Goal: Navigation & Orientation: Find specific page/section

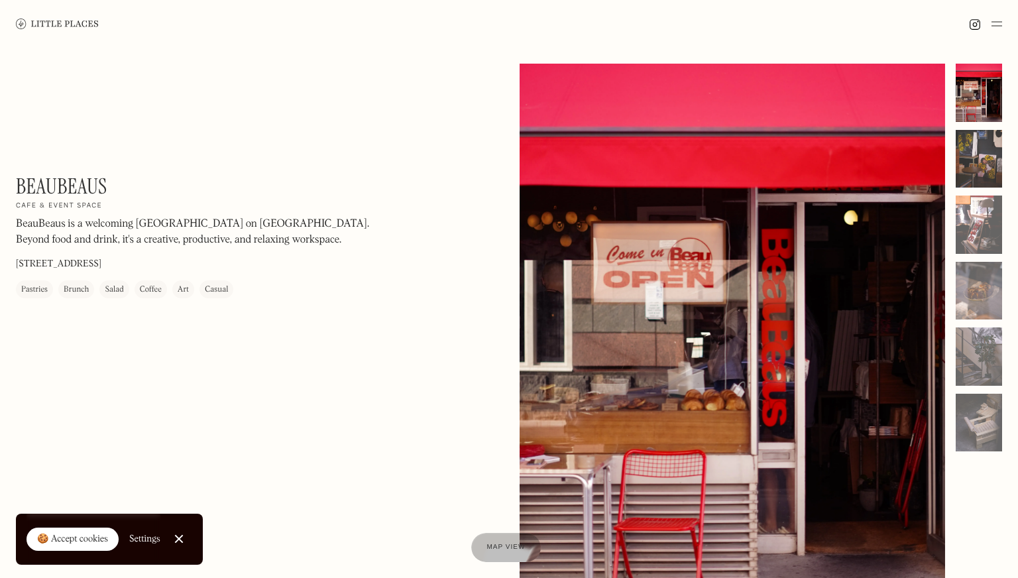
click at [988, 160] on div at bounding box center [978, 159] width 46 height 58
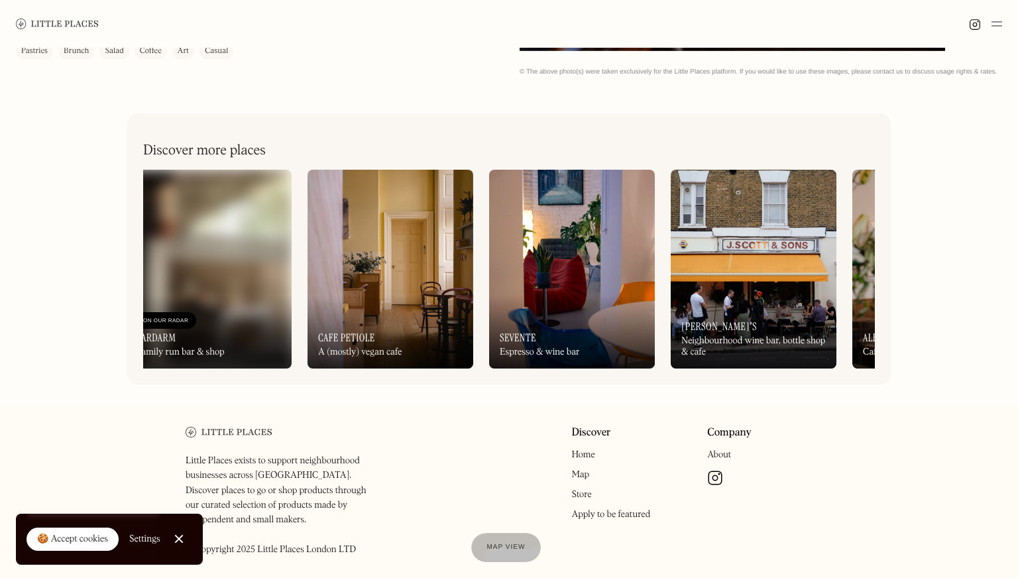
scroll to position [582, 0]
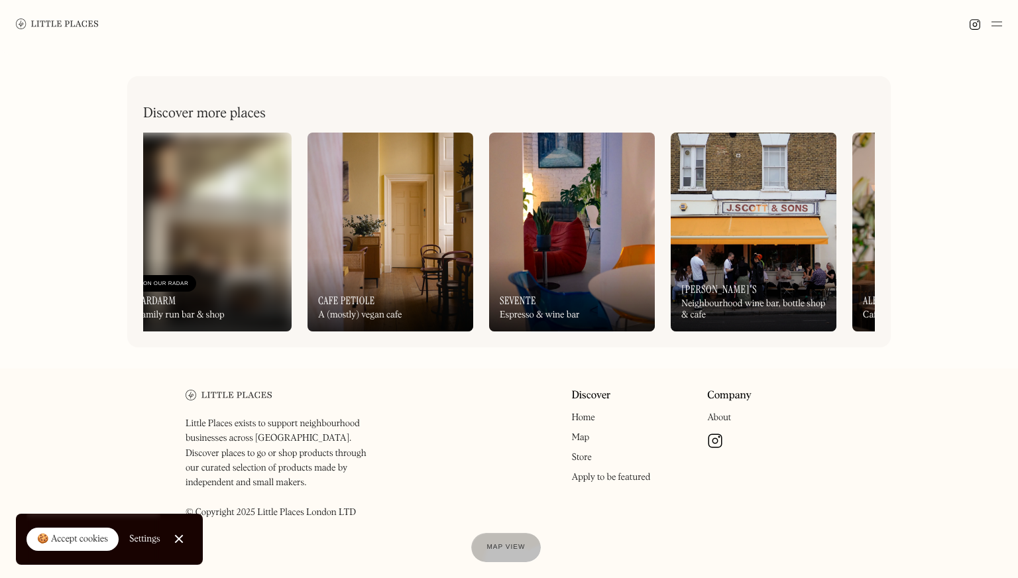
click at [361, 256] on img at bounding box center [390, 232] width 166 height 199
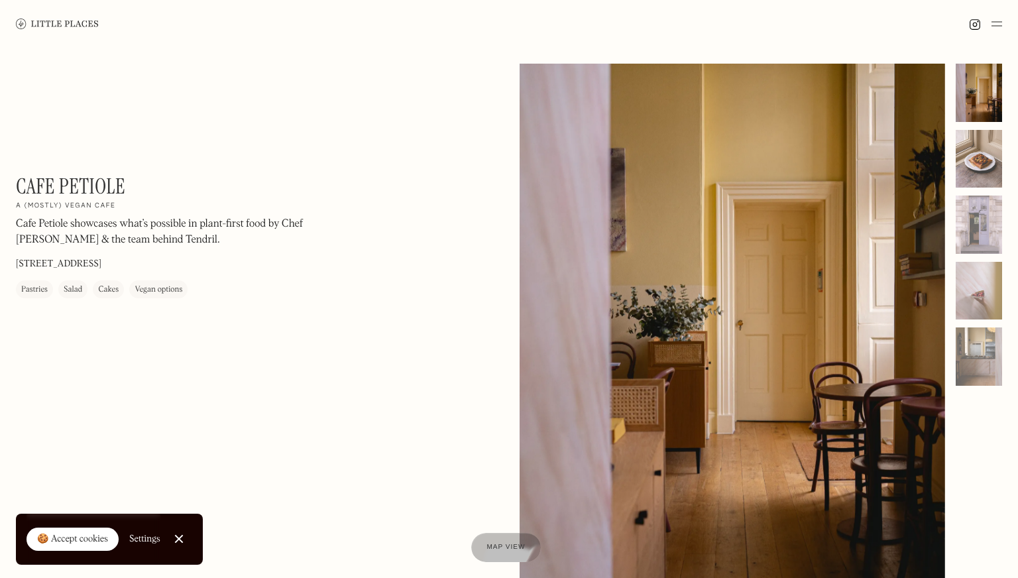
click at [980, 154] on div at bounding box center [978, 159] width 46 height 58
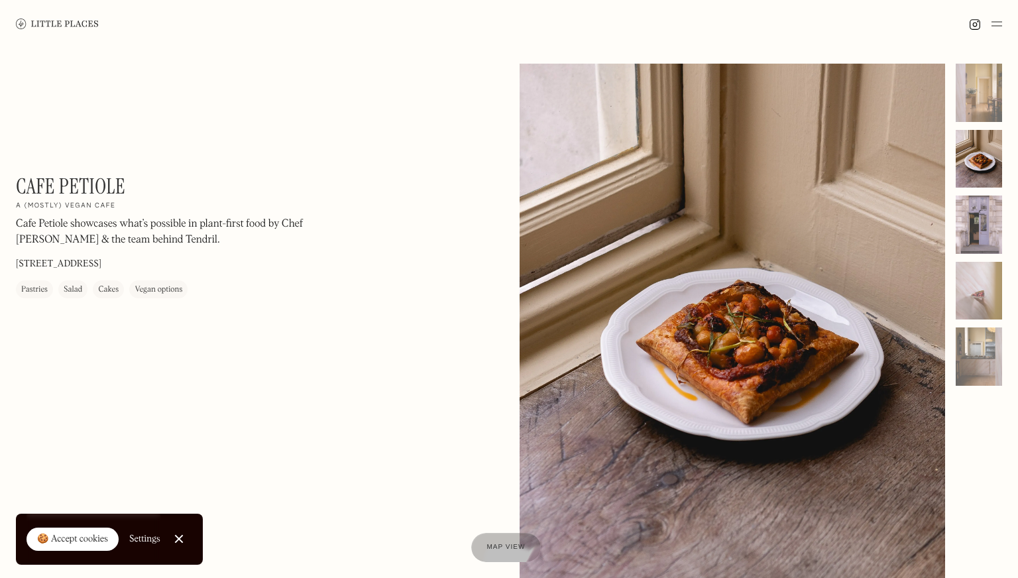
click at [973, 221] on div at bounding box center [978, 224] width 46 height 58
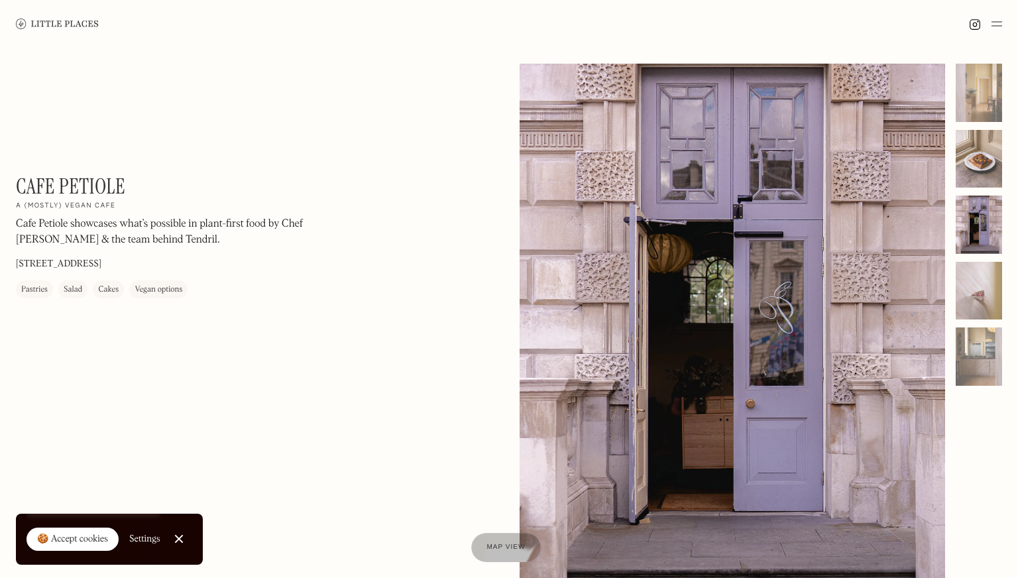
click at [977, 176] on div at bounding box center [978, 159] width 46 height 58
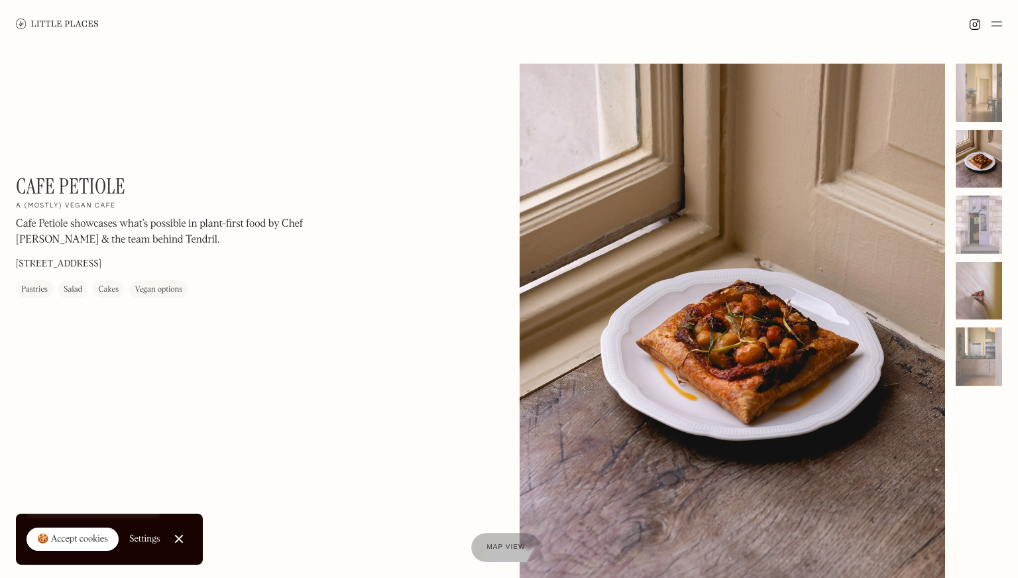
click at [968, 268] on div at bounding box center [978, 291] width 46 height 58
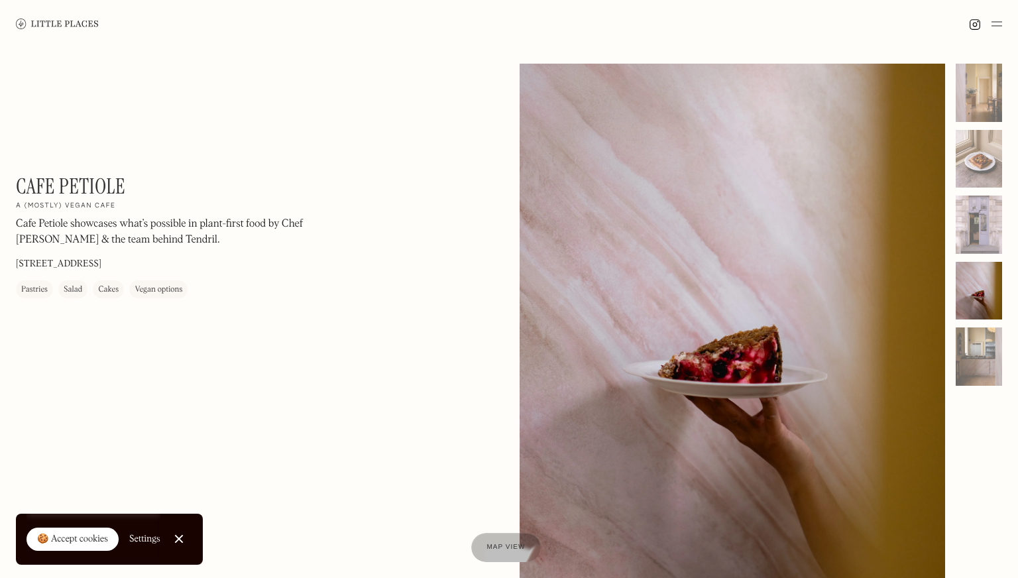
click at [973, 323] on div at bounding box center [978, 225] width 46 height 322
click at [979, 347] on div at bounding box center [978, 356] width 46 height 58
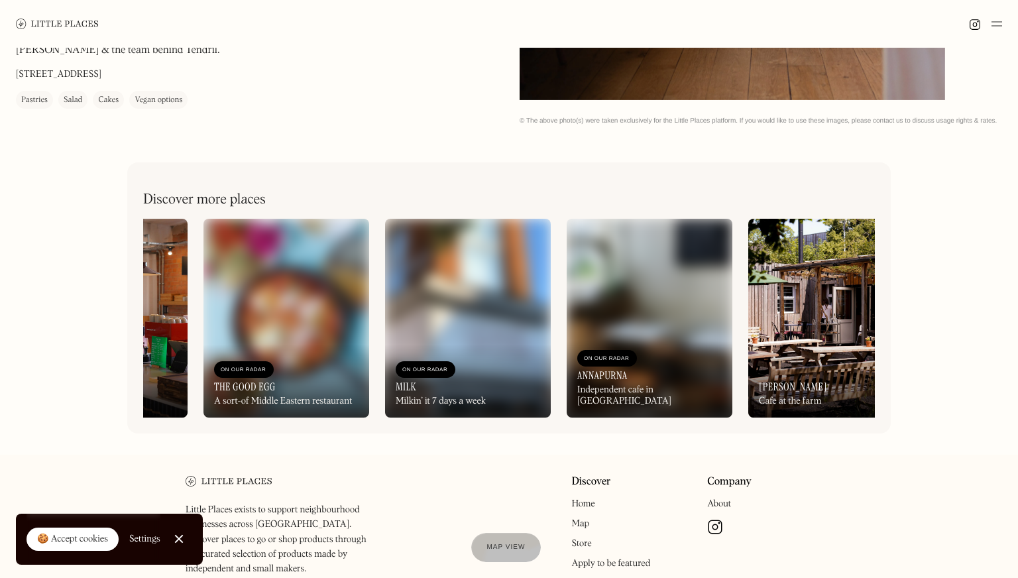
scroll to position [0, 512]
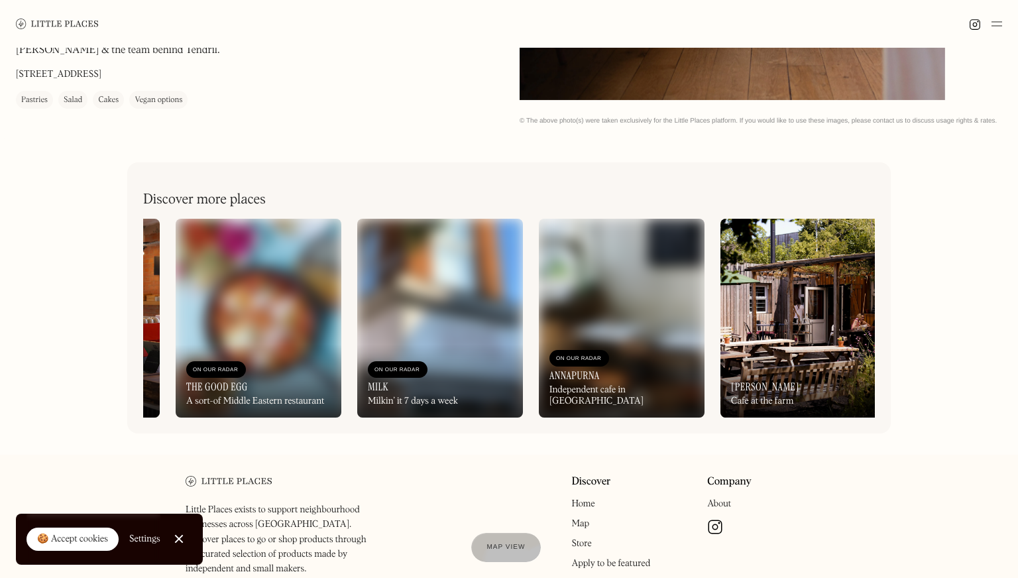
click at [630, 334] on img at bounding box center [622, 318] width 166 height 199
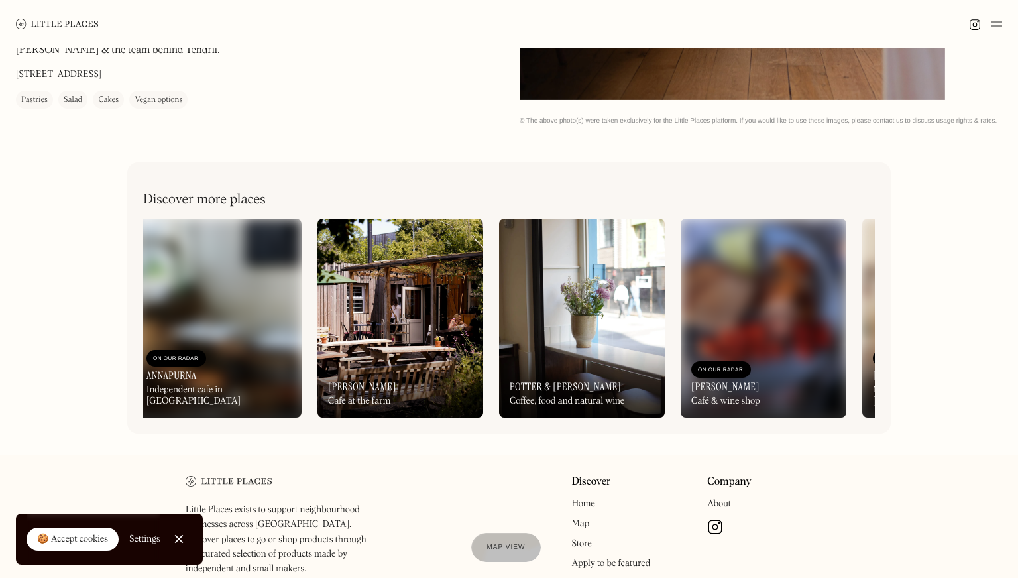
scroll to position [0, 916]
click at [554, 321] on img at bounding box center [581, 318] width 166 height 199
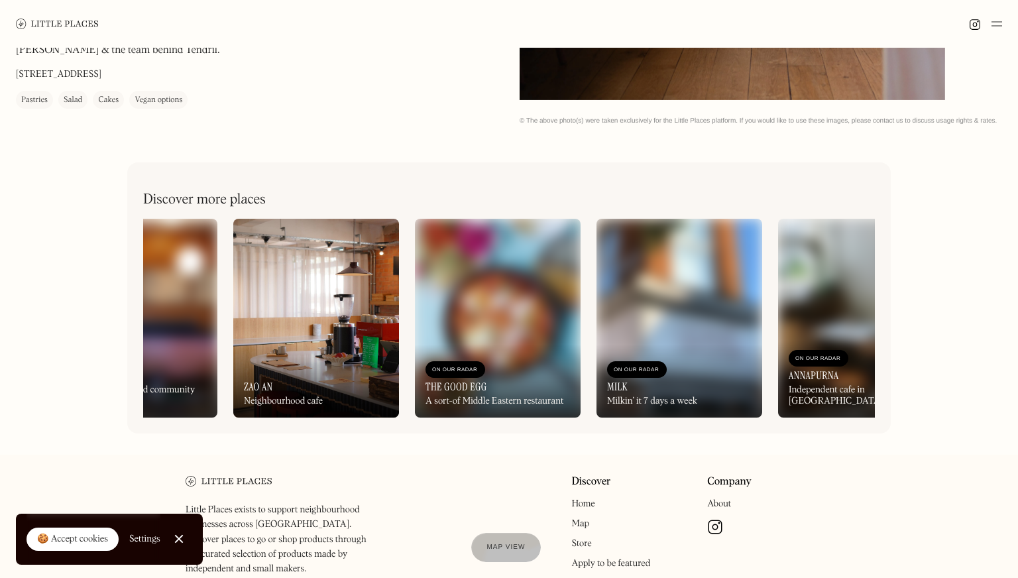
scroll to position [0, 0]
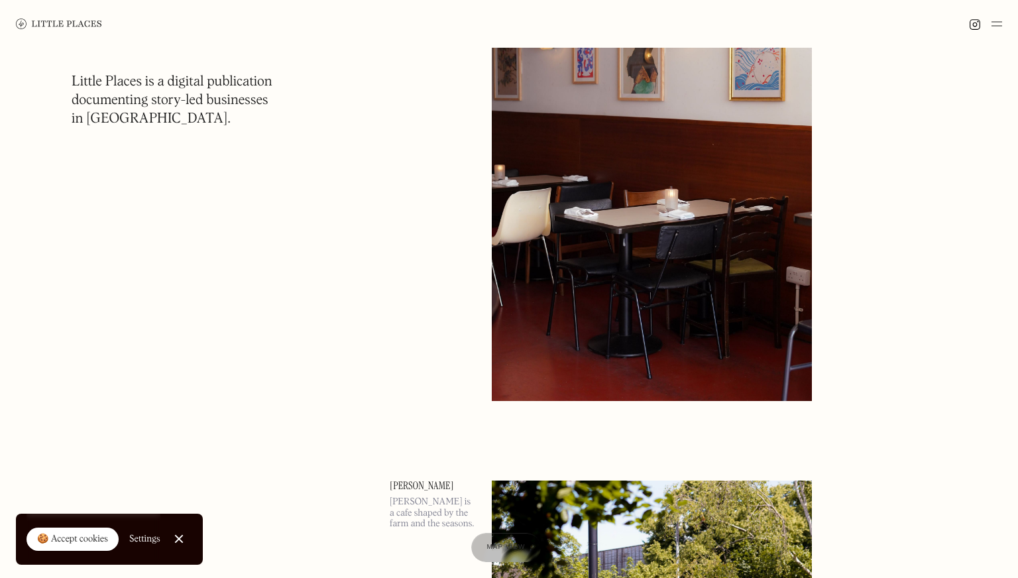
scroll to position [4077, 0]
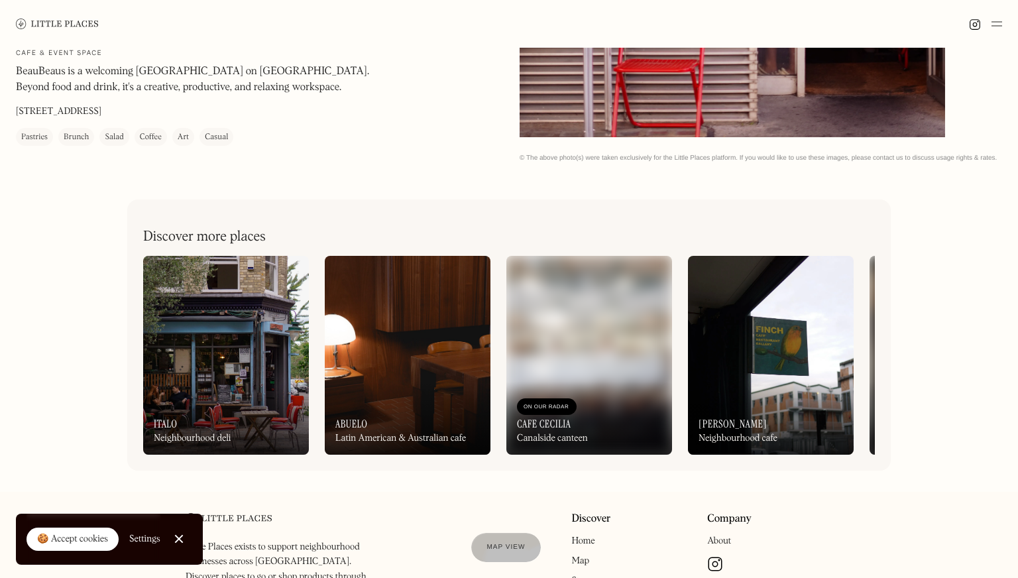
scroll to position [468, 0]
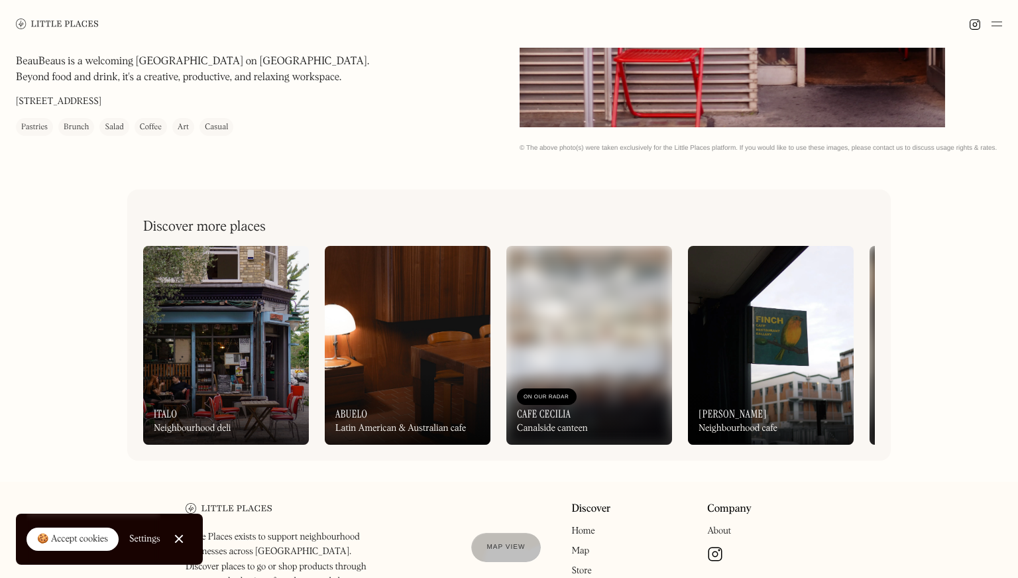
click at [453, 360] on img at bounding box center [408, 345] width 166 height 199
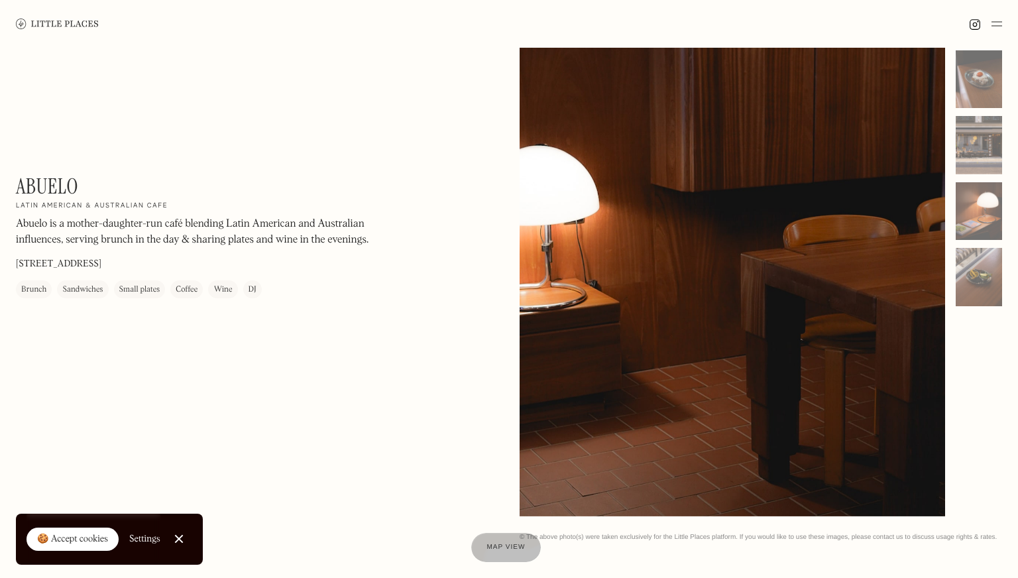
scroll to position [81, 0]
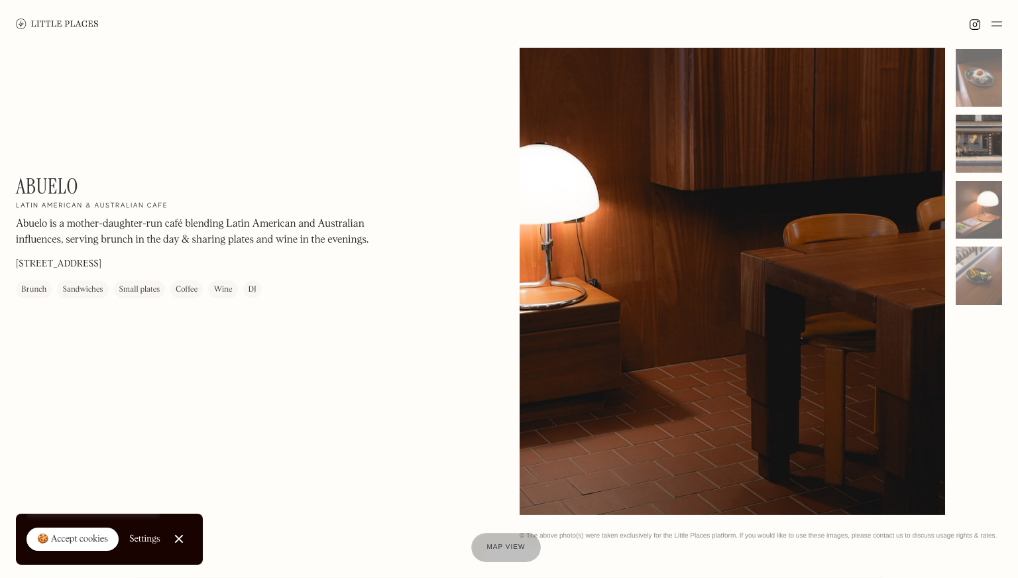
click at [970, 139] on div at bounding box center [978, 144] width 46 height 58
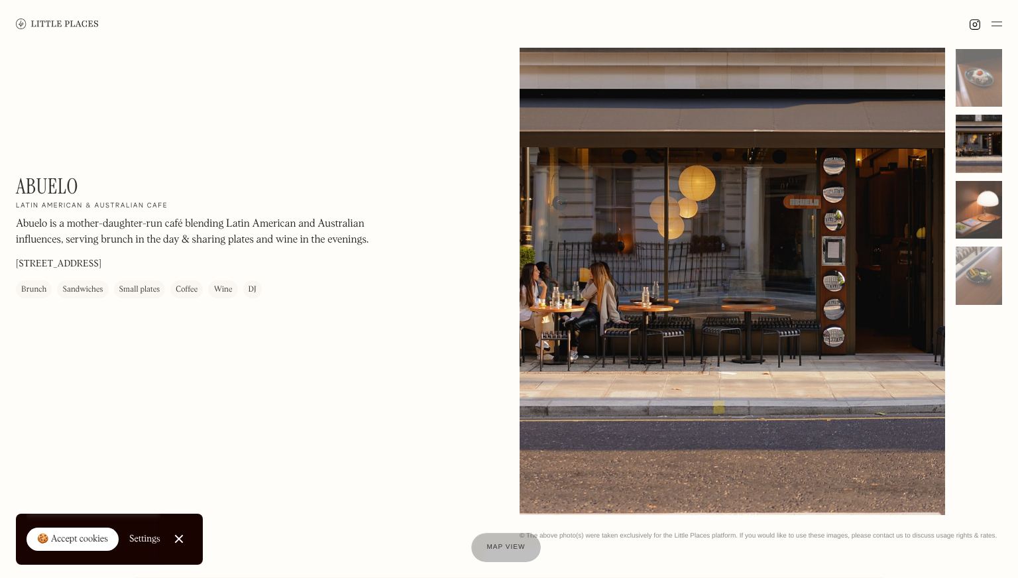
click at [969, 213] on div at bounding box center [978, 210] width 46 height 58
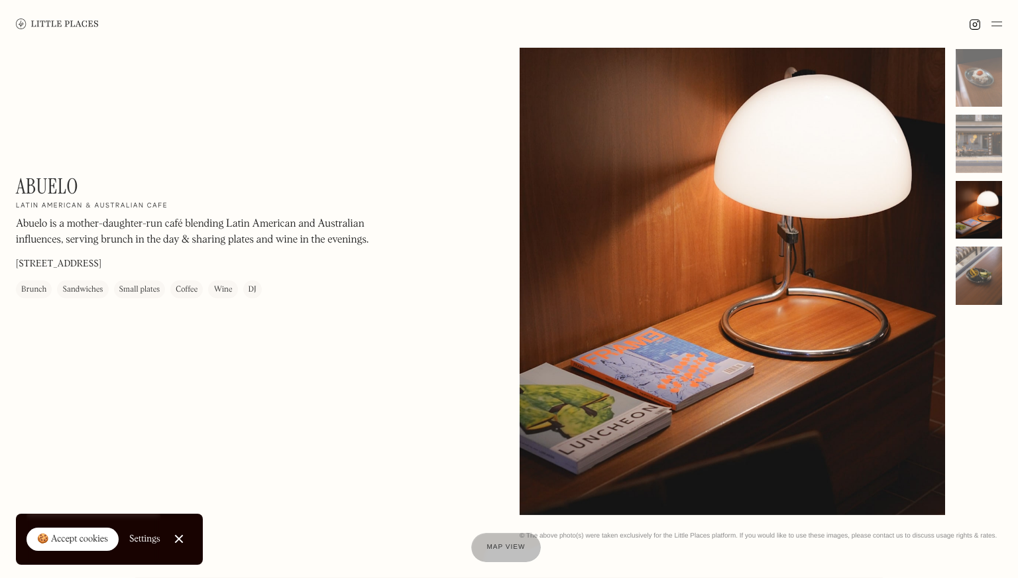
click at [971, 249] on div at bounding box center [978, 275] width 46 height 58
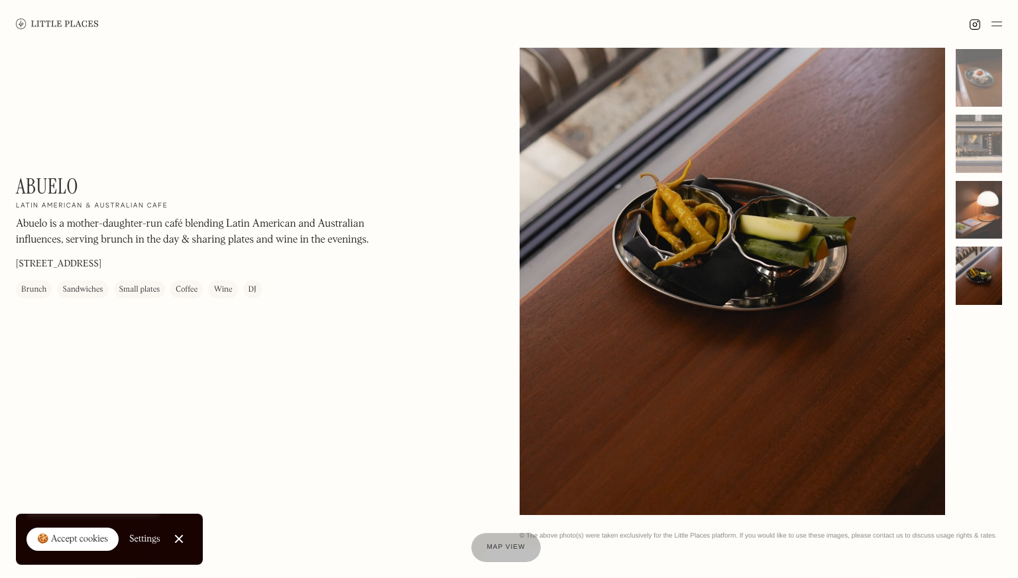
click at [969, 202] on div at bounding box center [978, 210] width 46 height 58
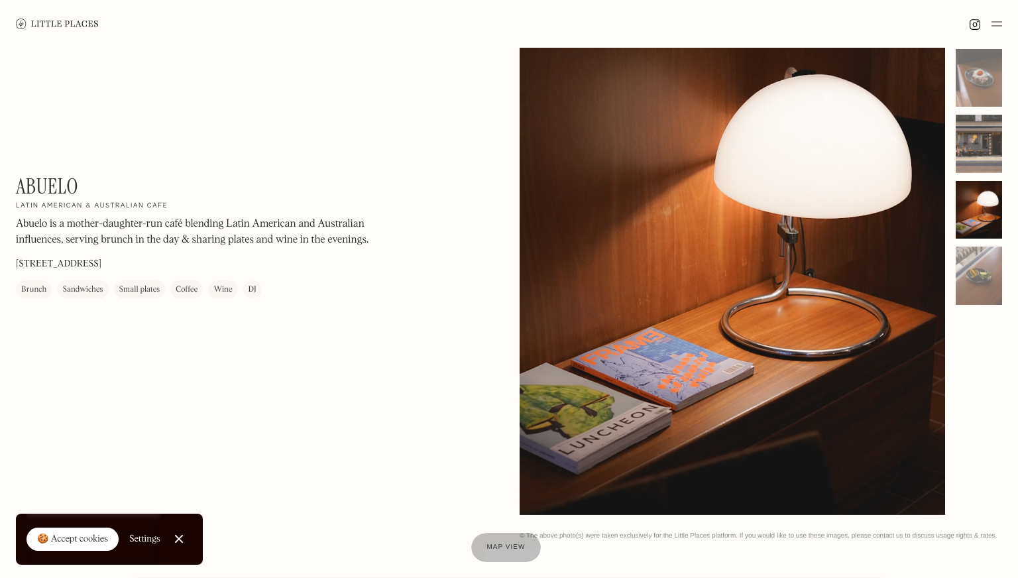
click at [971, 161] on div at bounding box center [978, 144] width 46 height 58
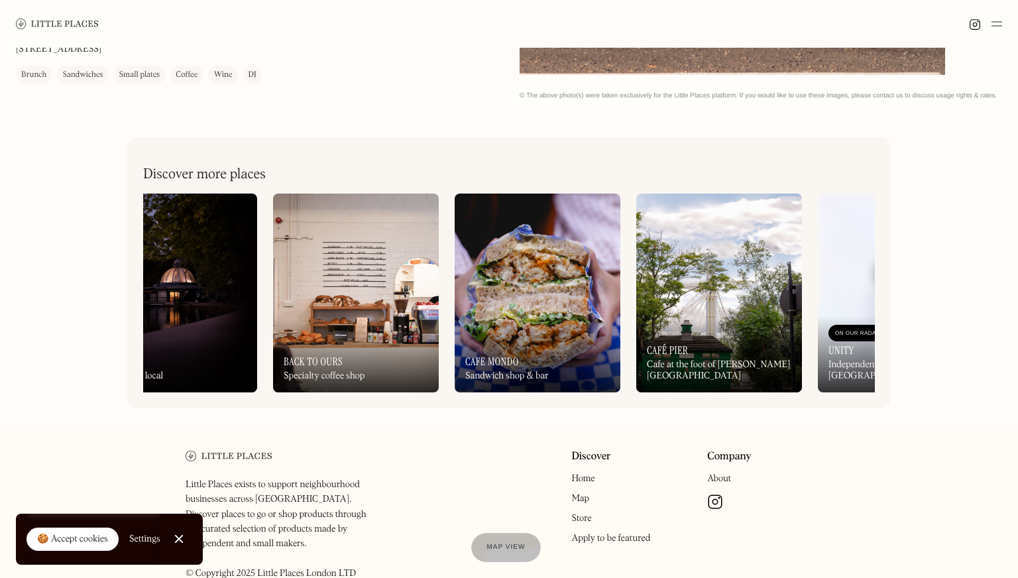
scroll to position [0, 678]
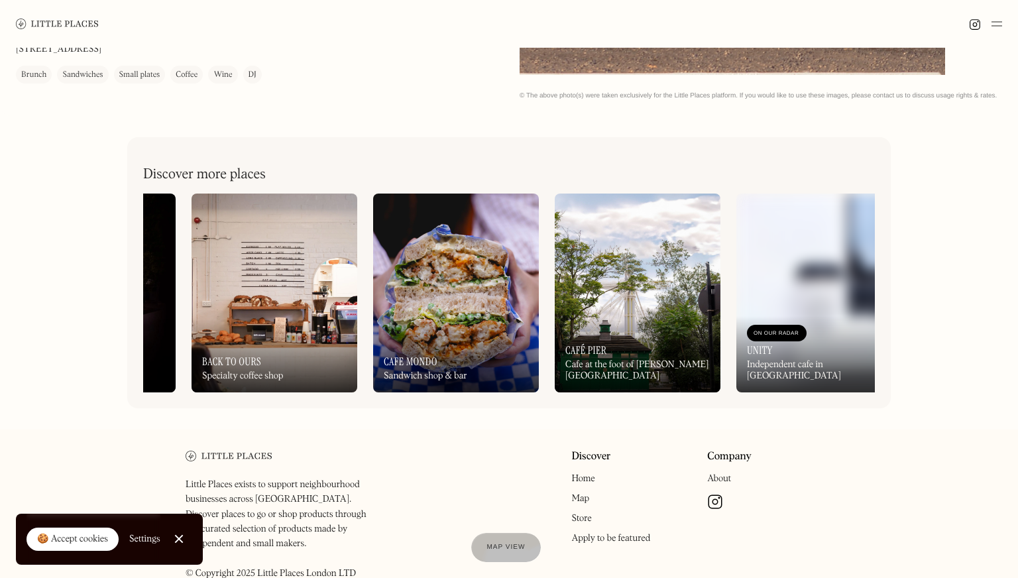
click at [449, 311] on img at bounding box center [456, 292] width 166 height 199
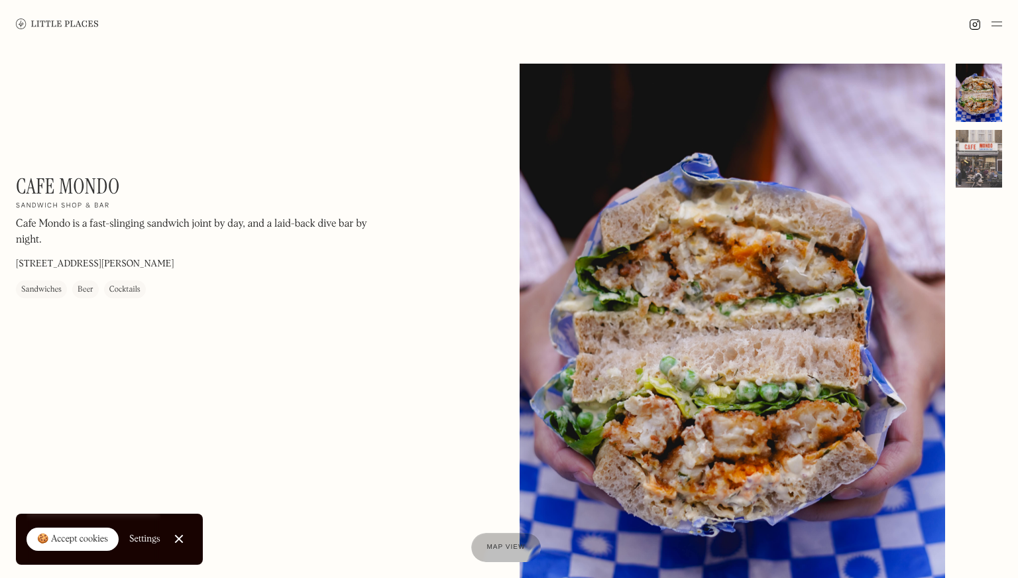
click at [973, 167] on div at bounding box center [978, 159] width 46 height 58
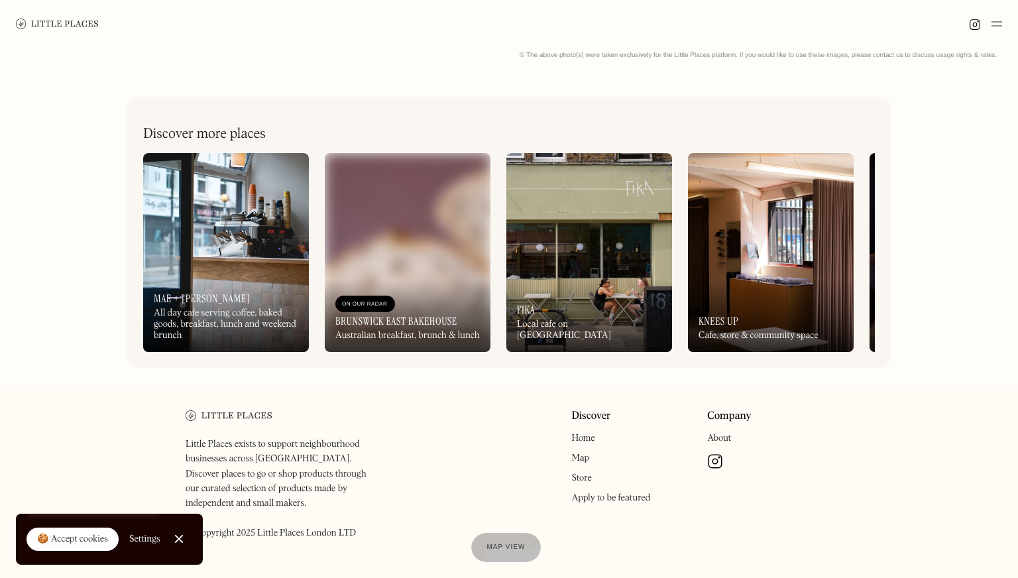
scroll to position [582, 0]
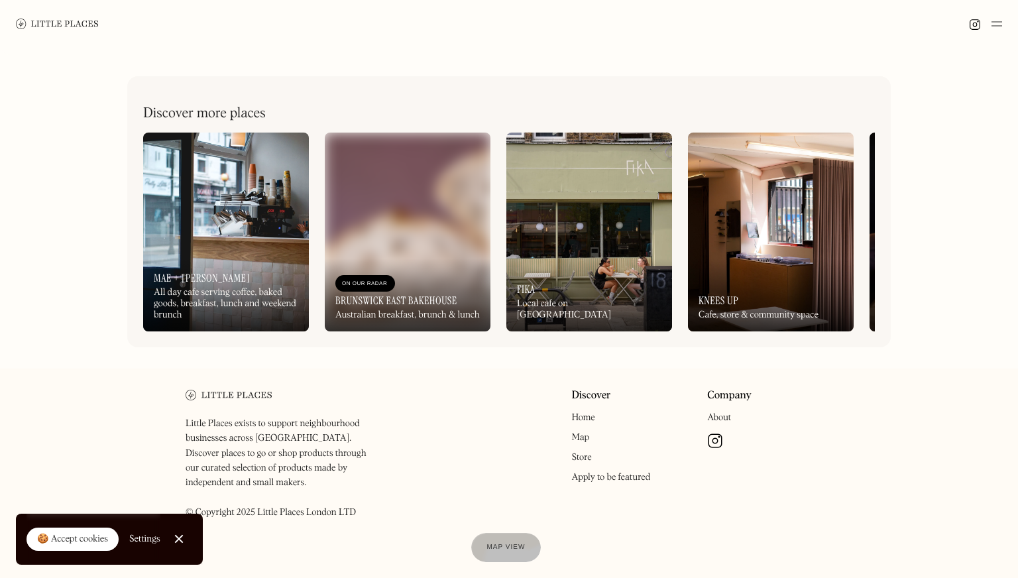
click at [244, 227] on img at bounding box center [226, 232] width 166 height 199
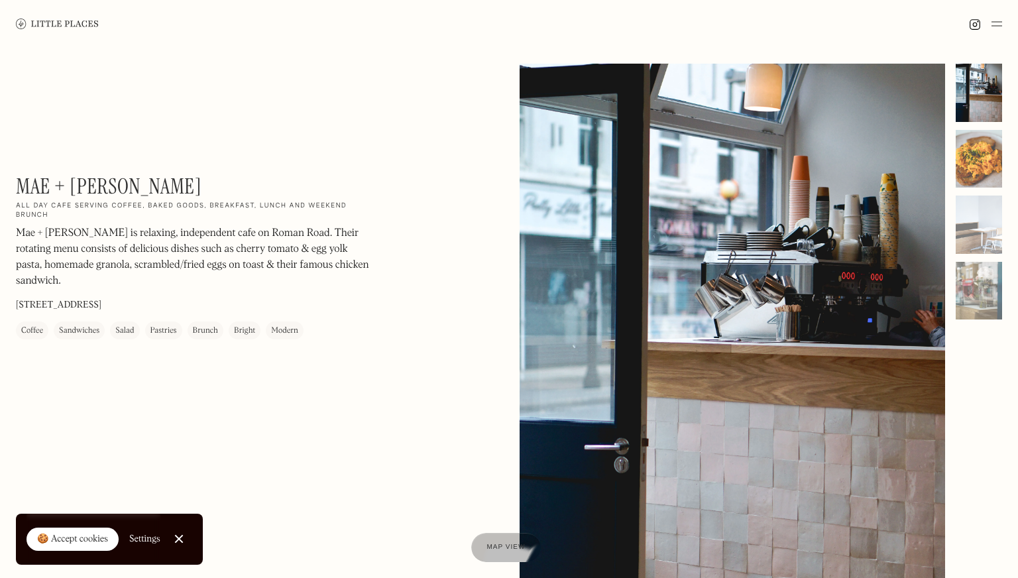
click at [984, 173] on div at bounding box center [978, 159] width 46 height 58
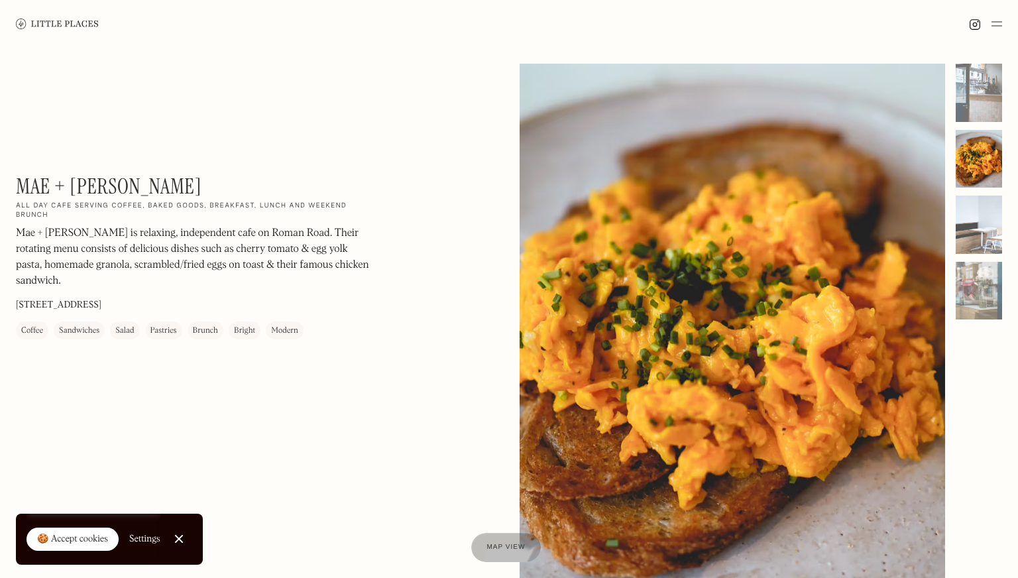
click at [979, 225] on div at bounding box center [978, 224] width 46 height 58
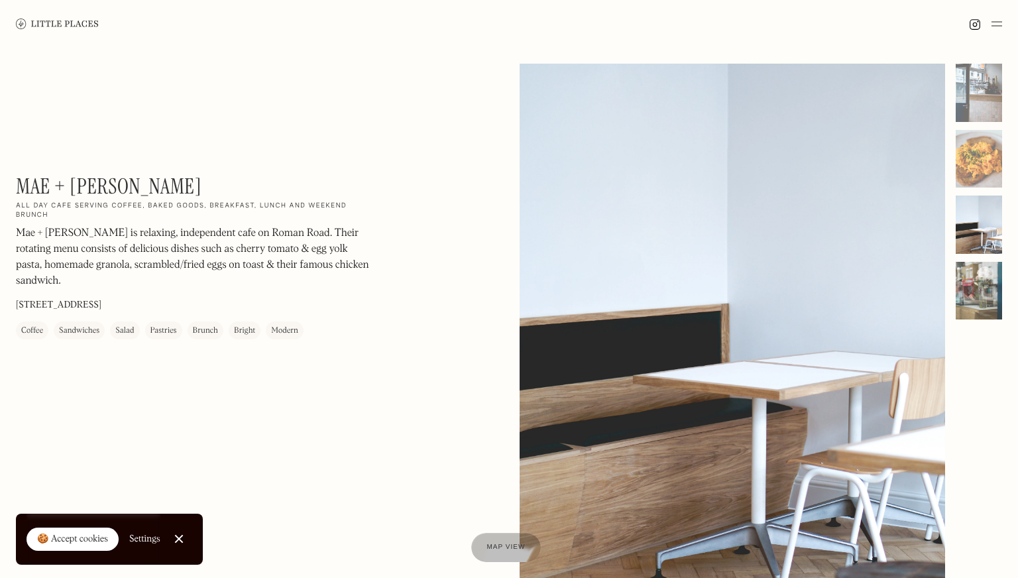
click at [973, 287] on div at bounding box center [978, 291] width 46 height 58
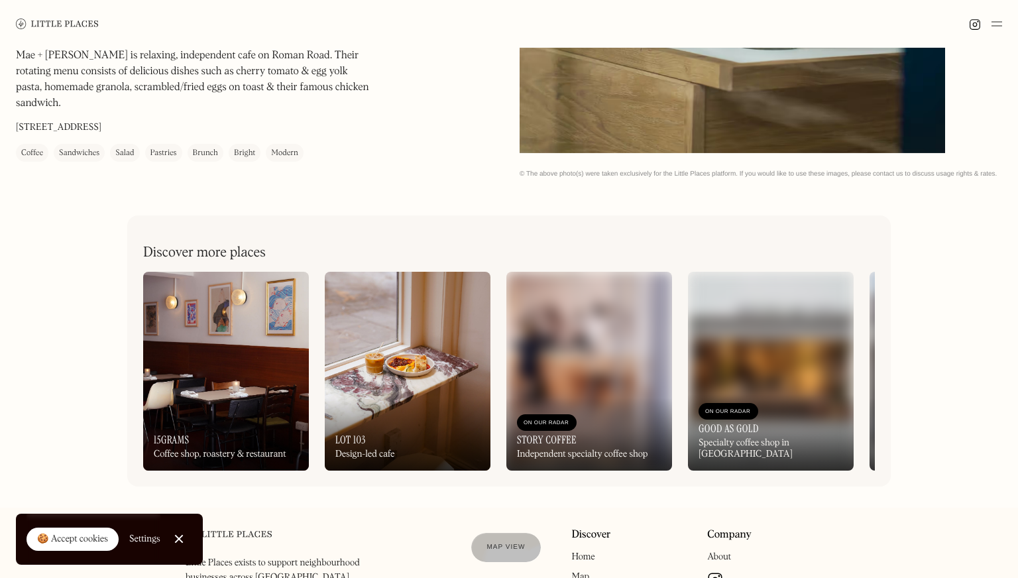
scroll to position [582, 0]
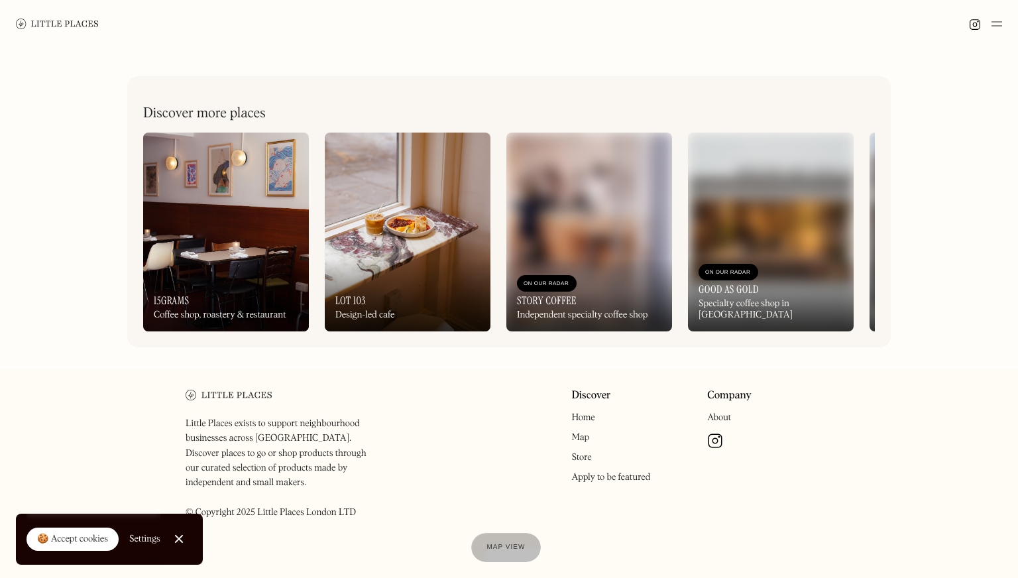
click at [241, 206] on img at bounding box center [226, 232] width 166 height 199
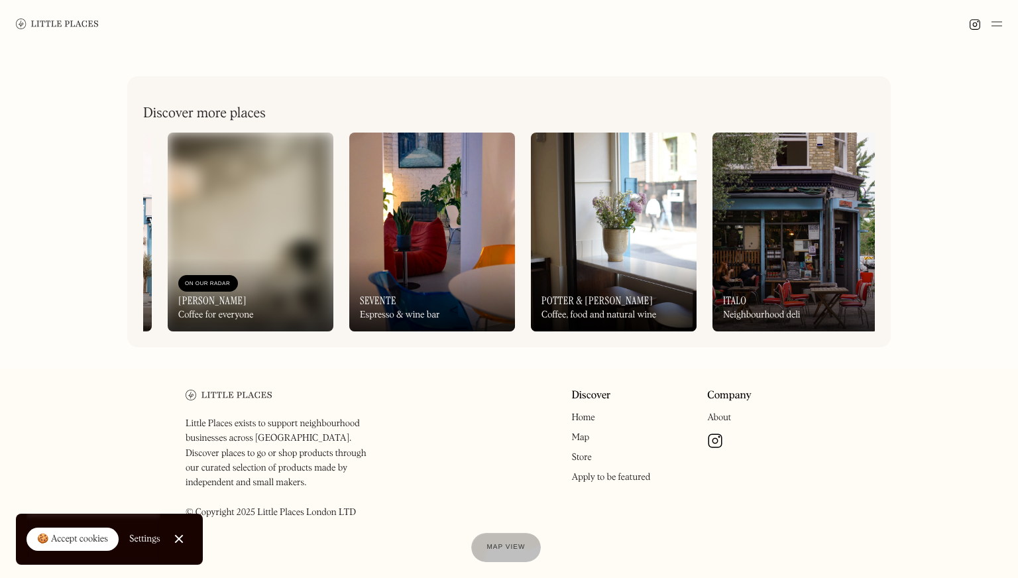
scroll to position [0, 1068]
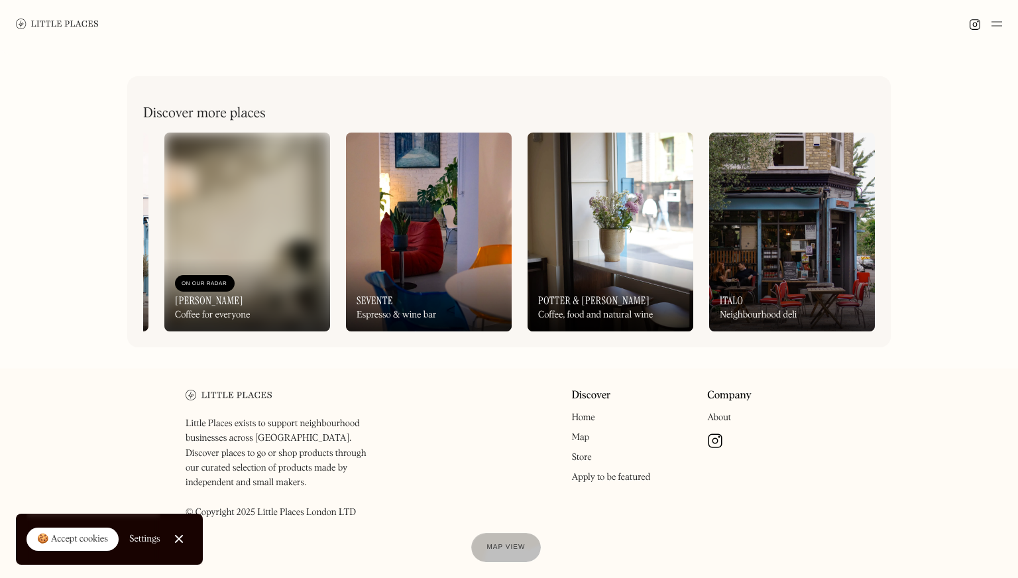
click at [580, 420] on link "Home" at bounding box center [582, 417] width 23 height 9
click at [582, 436] on link "Map" at bounding box center [580, 437] width 18 height 9
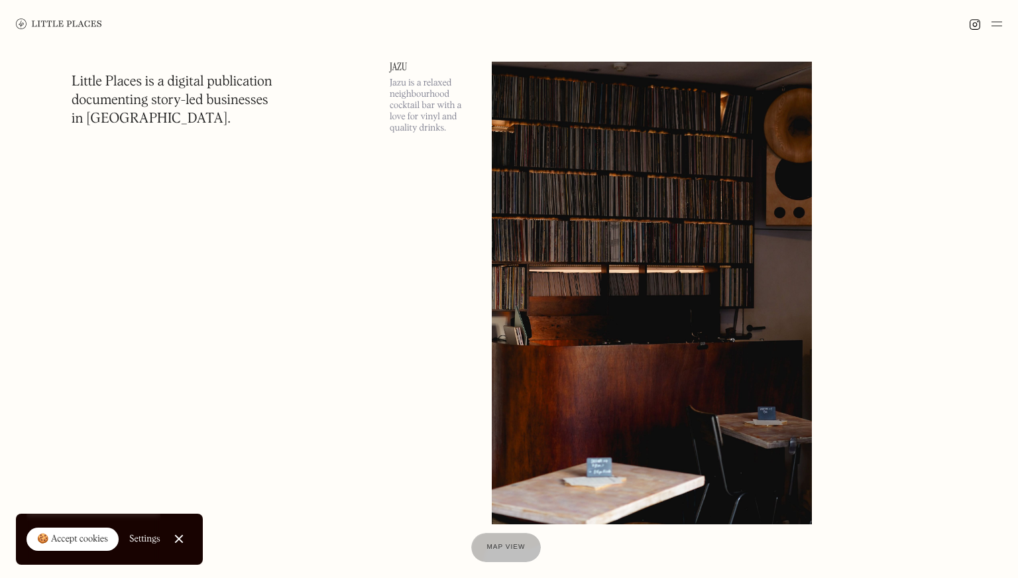
scroll to position [14147, 0]
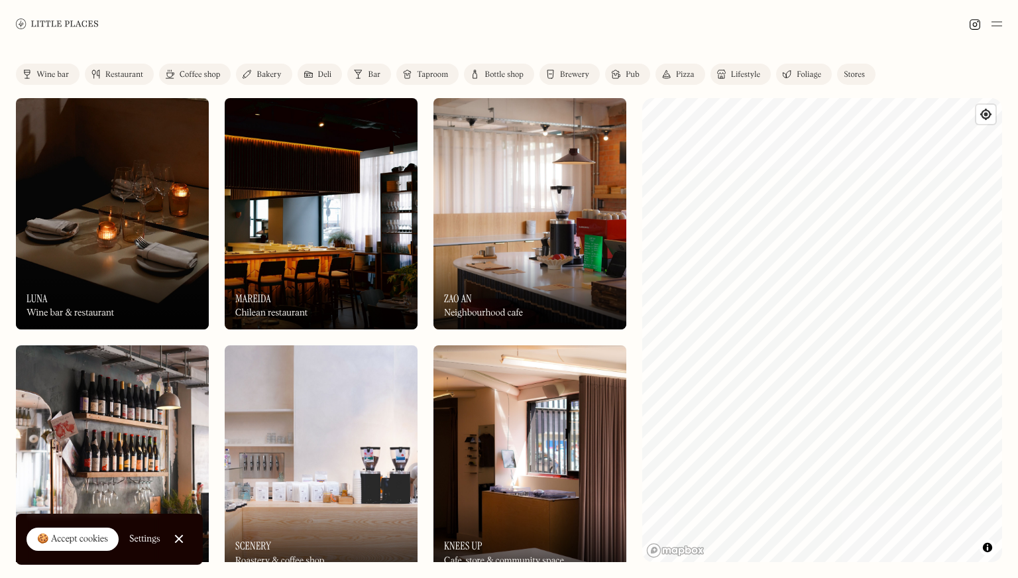
click at [42, 78] on div "Wine bar" at bounding box center [52, 75] width 32 height 8
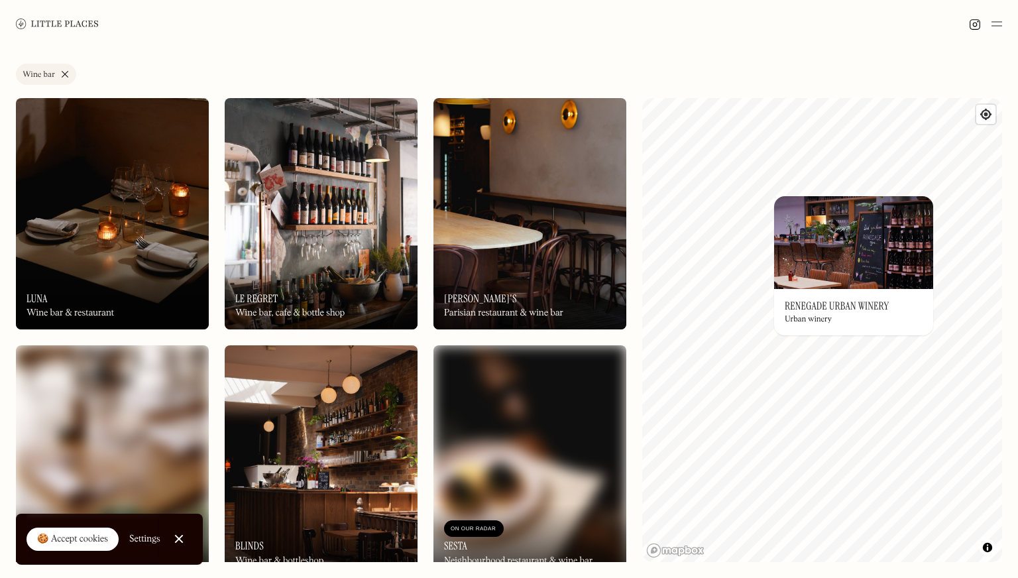
click at [848, 226] on img at bounding box center [853, 242] width 159 height 93
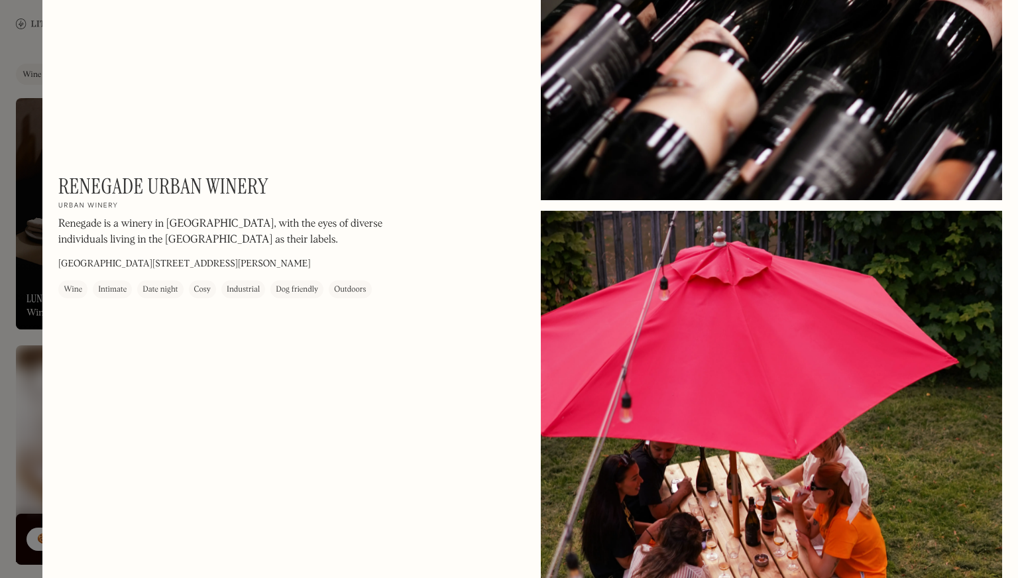
scroll to position [800, 0]
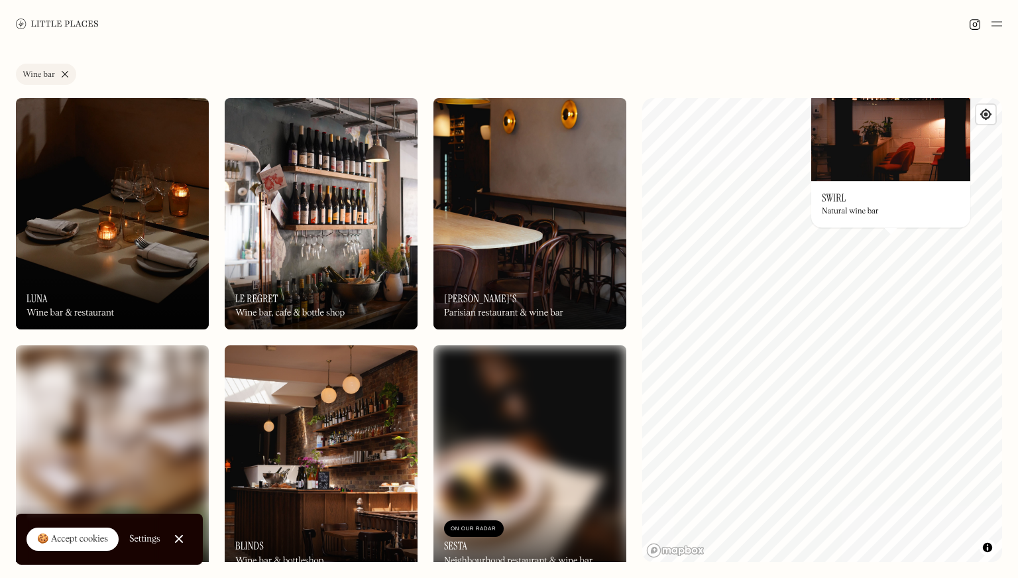
click at [61, 68] on link "Wine bar" at bounding box center [46, 74] width 60 height 21
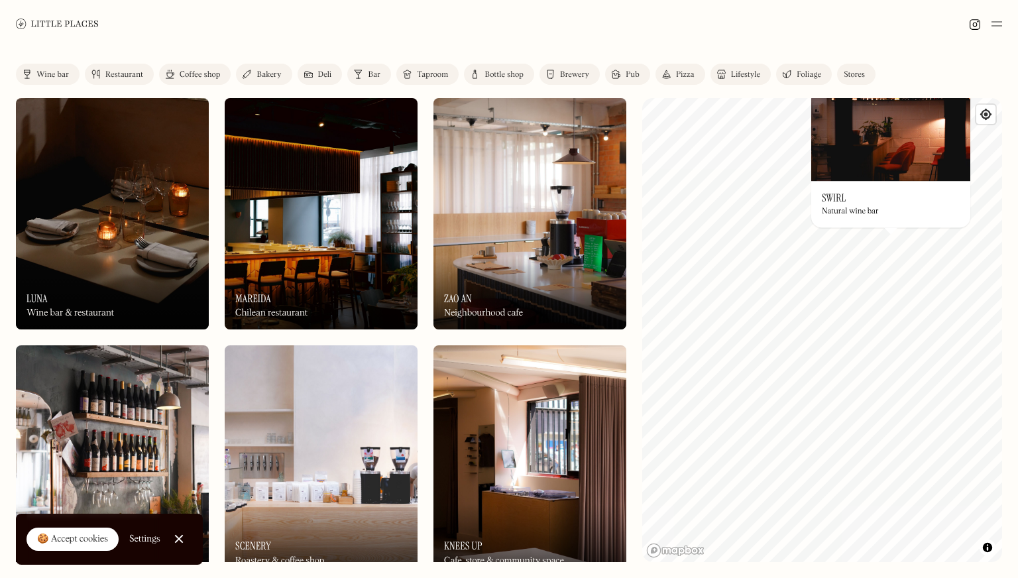
click at [370, 73] on div "Bar" at bounding box center [374, 75] width 13 height 8
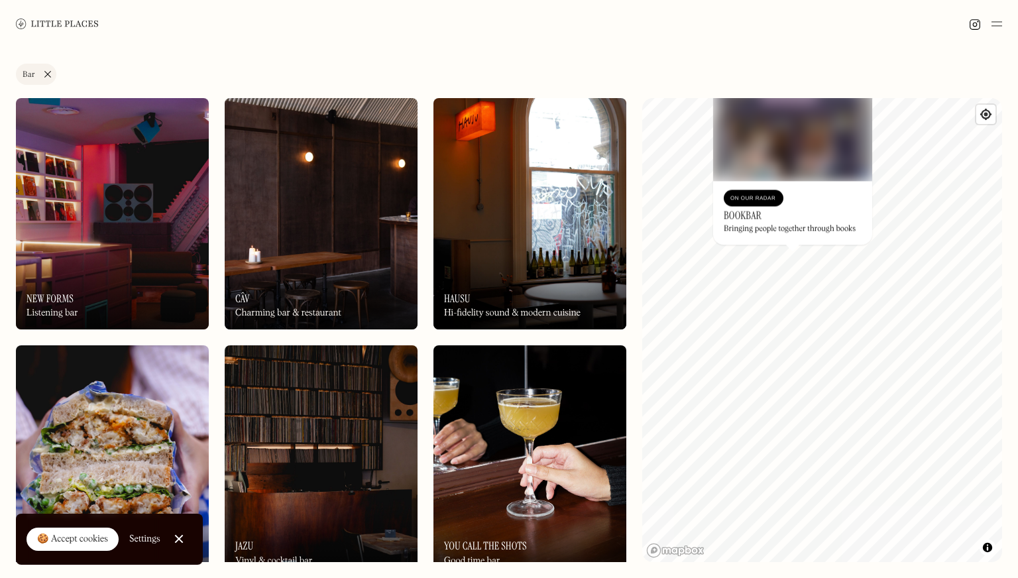
click at [566, 257] on div "On Our Radar Hausu Hi-fidelity sound & modern cuisine" at bounding box center [529, 292] width 193 height 73
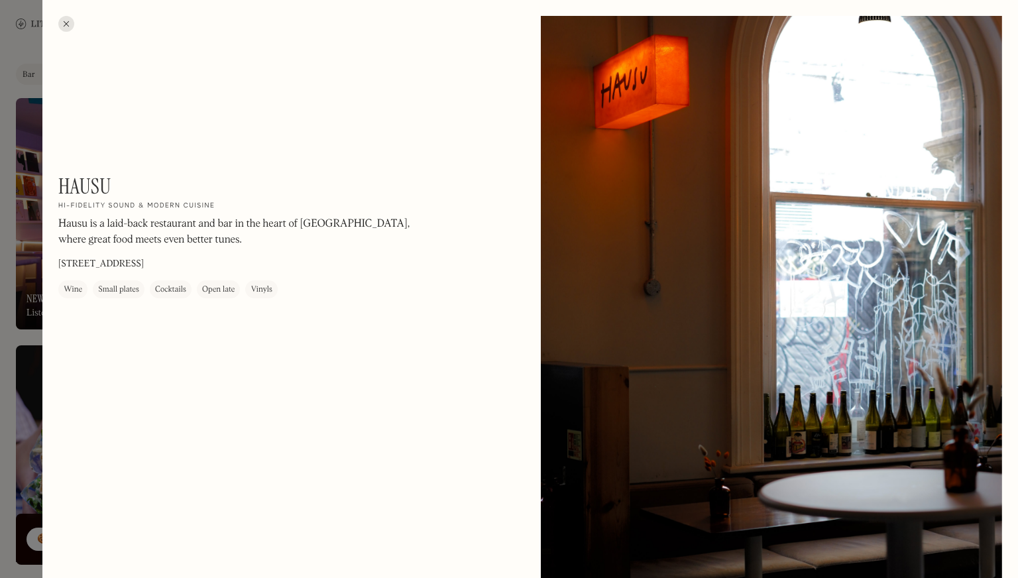
click at [62, 25] on div at bounding box center [66, 24] width 16 height 16
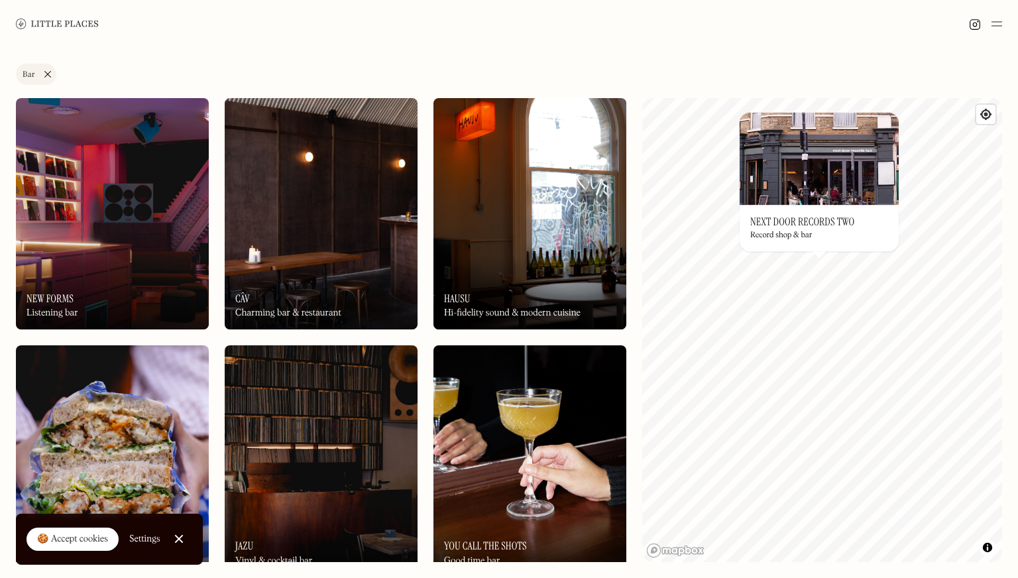
click at [833, 199] on img at bounding box center [818, 158] width 159 height 93
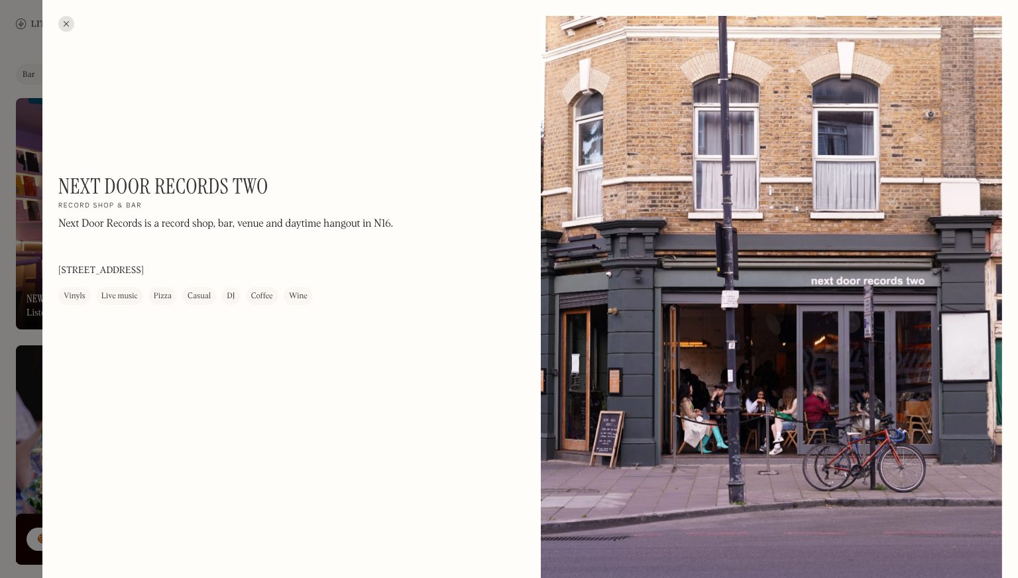
click at [64, 26] on div at bounding box center [66, 24] width 16 height 16
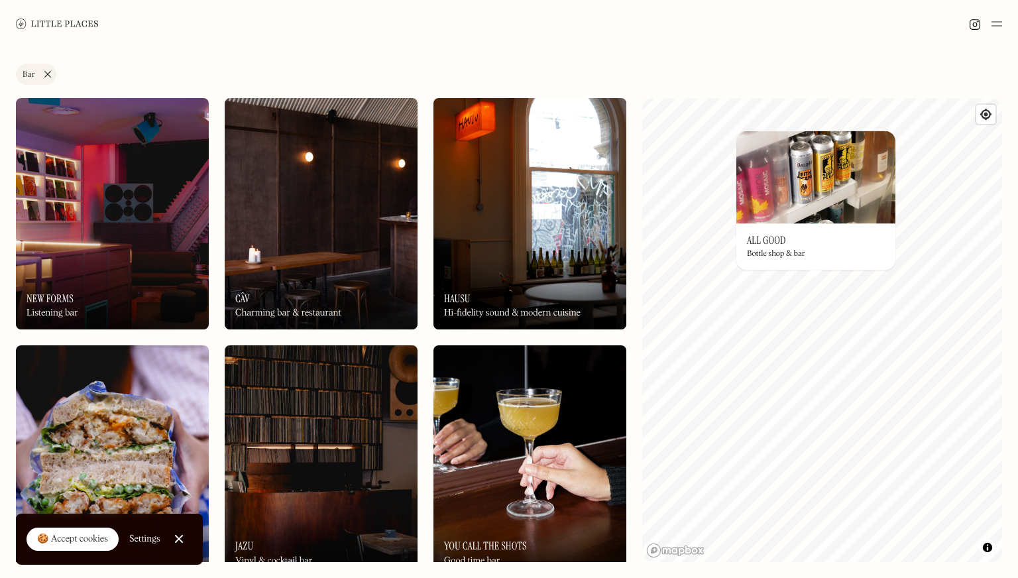
click at [840, 221] on img at bounding box center [815, 177] width 159 height 93
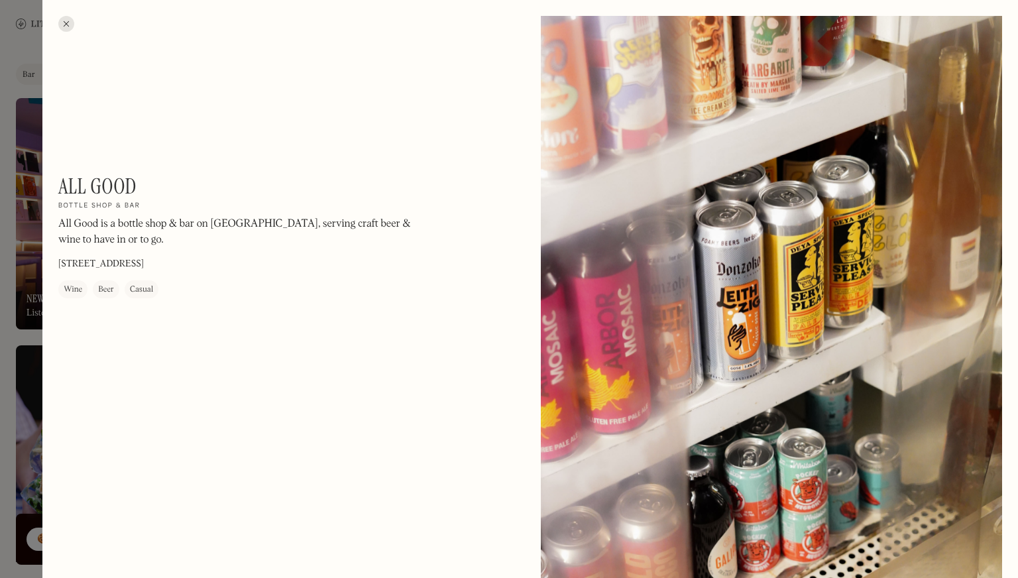
click at [71, 26] on div at bounding box center [66, 24] width 16 height 16
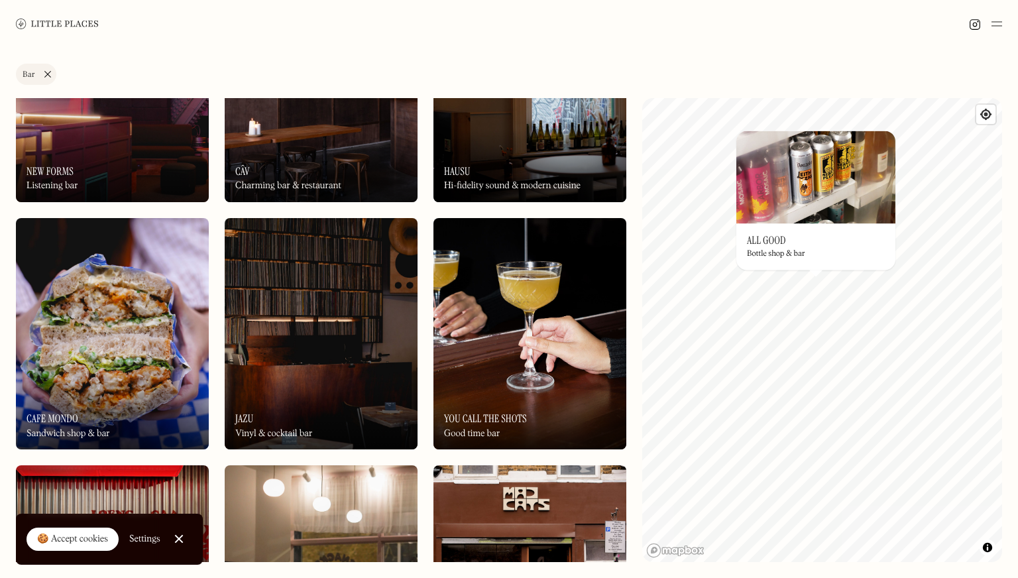
scroll to position [131, 0]
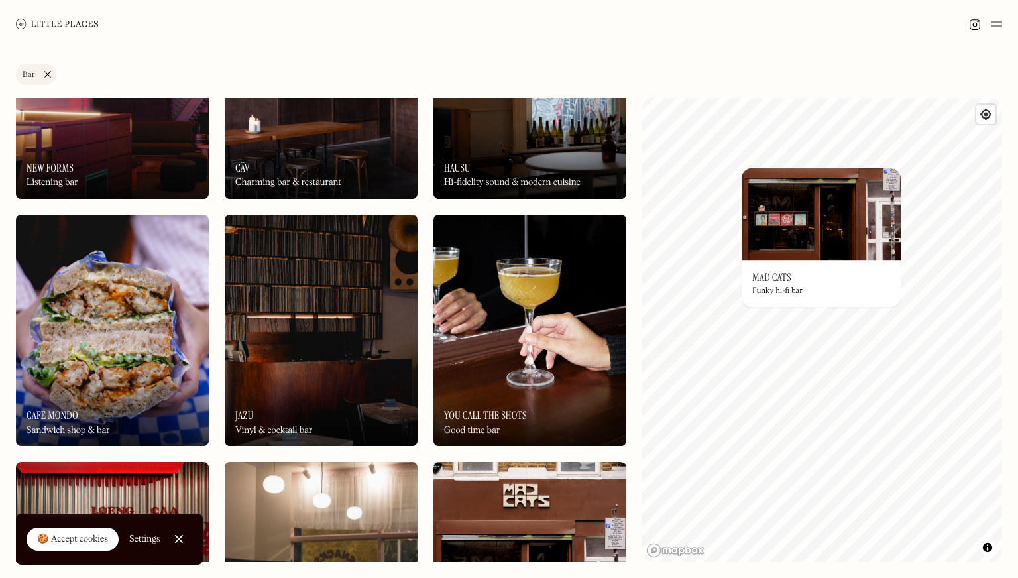
click at [822, 246] on img at bounding box center [820, 214] width 159 height 93
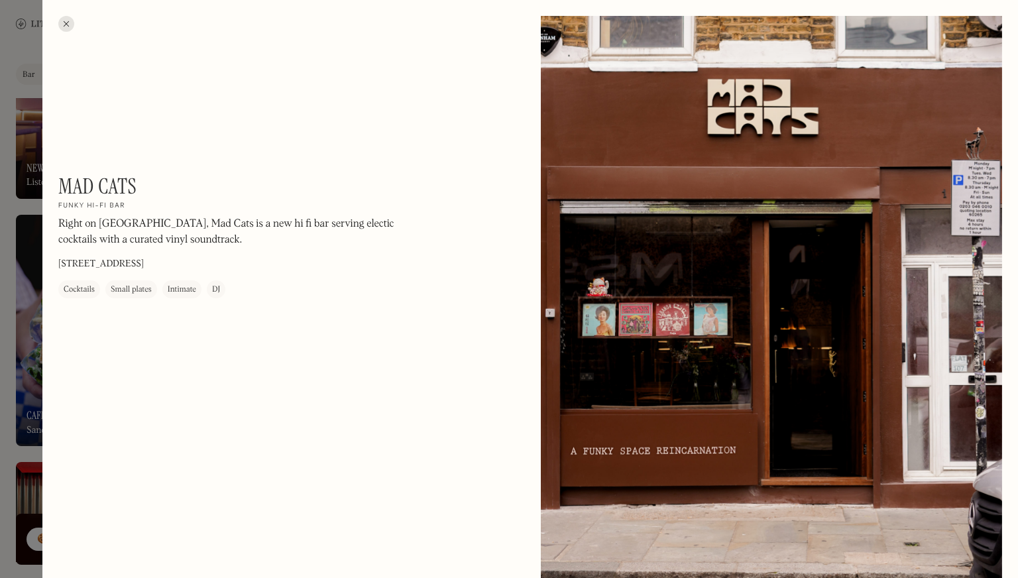
click at [66, 23] on div at bounding box center [66, 24] width 16 height 16
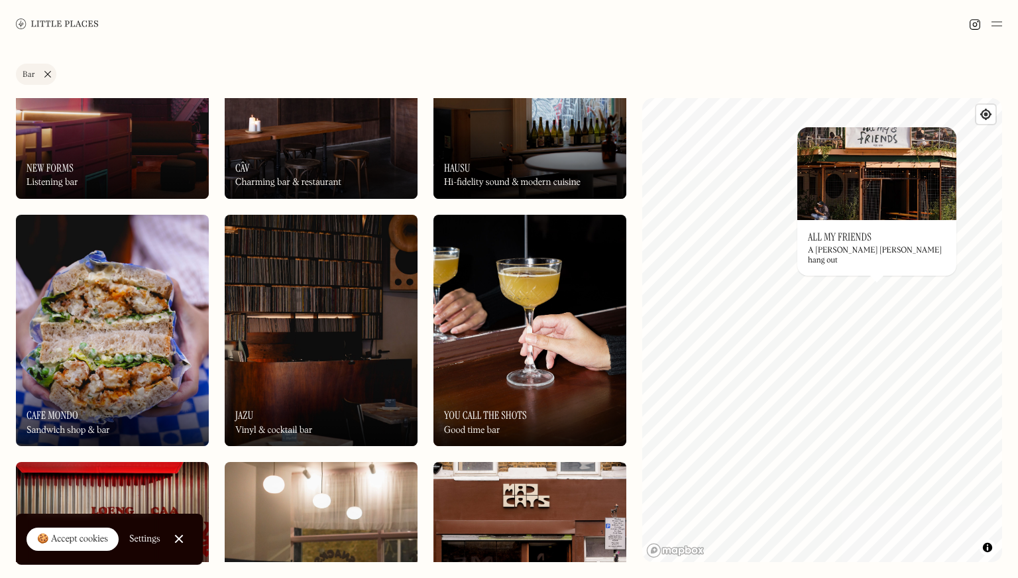
click at [873, 210] on img at bounding box center [876, 173] width 159 height 93
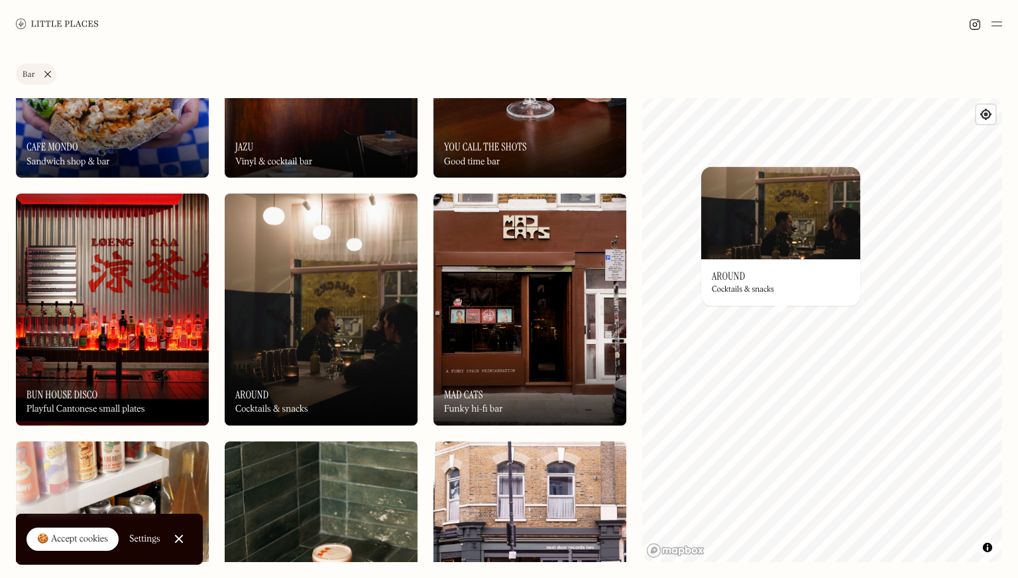
scroll to position [415, 0]
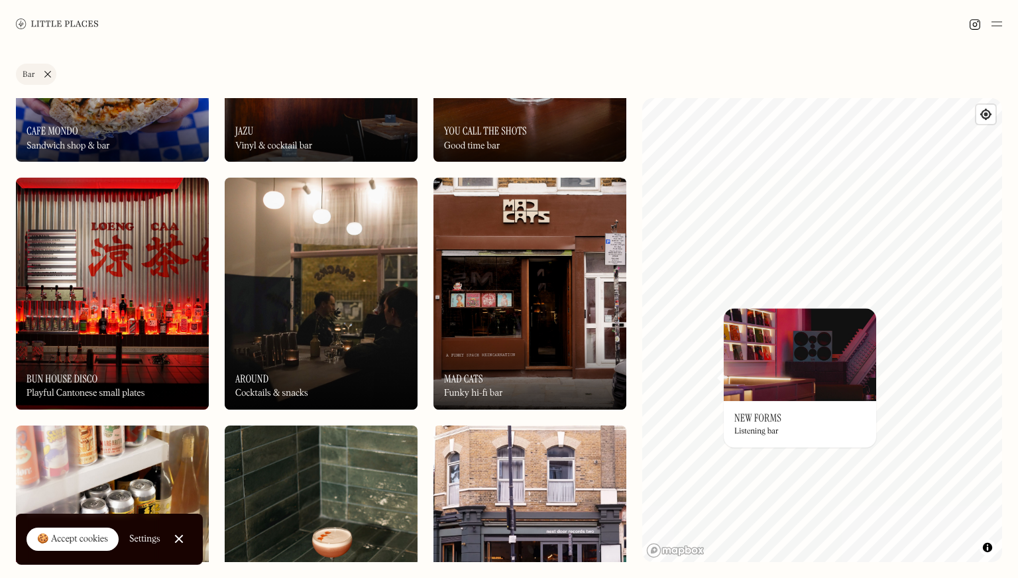
click at [736, 330] on img at bounding box center [799, 354] width 152 height 93
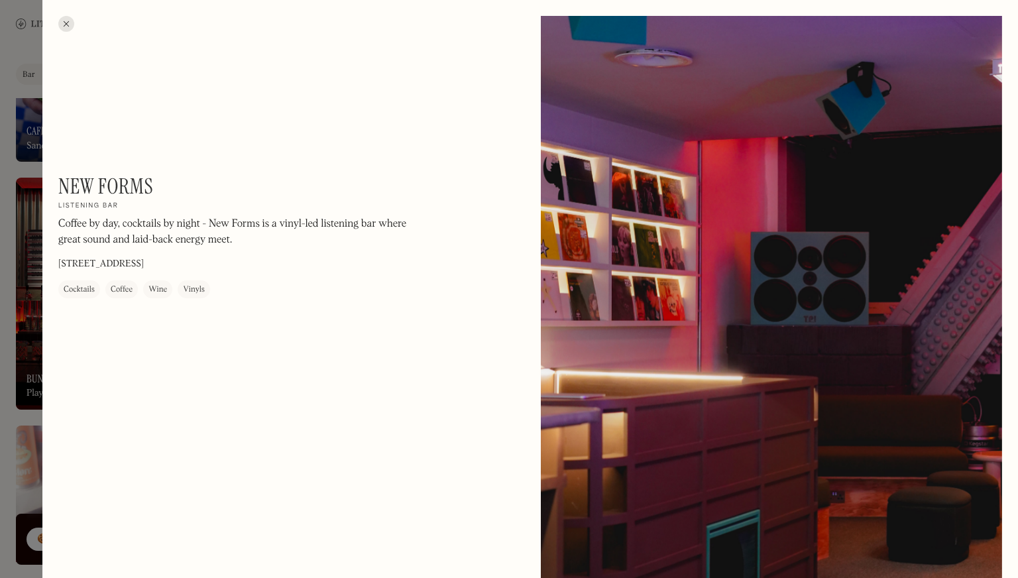
click at [70, 19] on div at bounding box center [66, 24] width 16 height 16
